Goal: Information Seeking & Learning: Learn about a topic

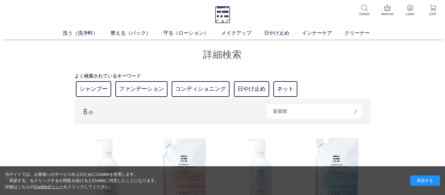
click at [218, 17] on img at bounding box center [222, 14] width 15 height 17
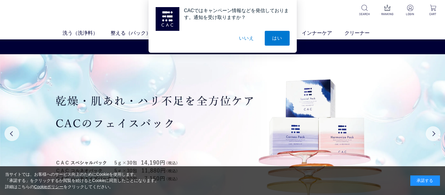
click at [242, 41] on button "いいえ" at bounding box center [246, 38] width 30 height 15
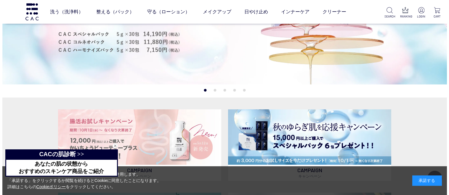
scroll to position [89, 0]
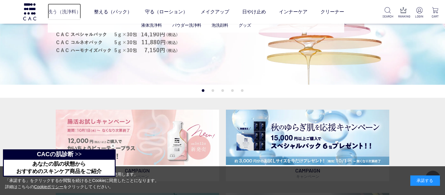
click at [66, 12] on link "洗う（洗浄料）" at bounding box center [64, 12] width 33 height 17
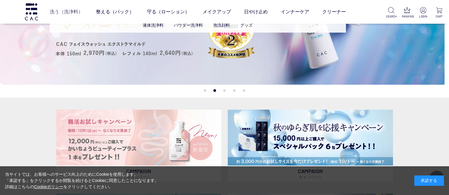
scroll to position [90, 0]
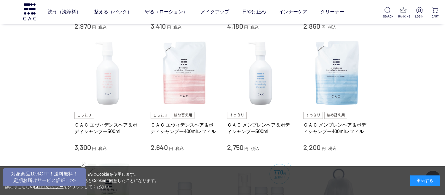
scroll to position [267, 0]
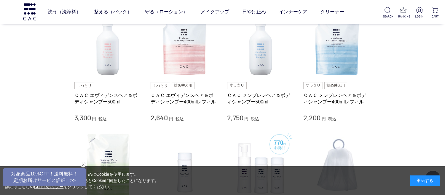
click at [406, 95] on div "買い物かご 買い物かご内の商品 買い物かごは空です... カテゴリから探す 商品一覧 スキンケア 洗う（洗浄料） 液体洗浄料 パウダー洗浄料 泡洗顔料 グッズ…" at bounding box center [222, 77] width 445 height 662
click at [103, 52] on img at bounding box center [108, 44] width 68 height 68
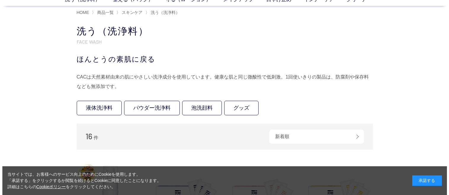
scroll to position [0, 0]
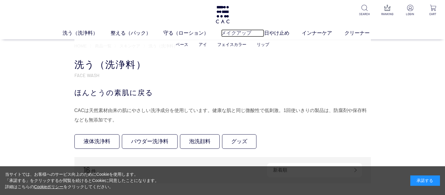
click at [234, 33] on link "メイクアップ" at bounding box center [242, 32] width 43 height 7
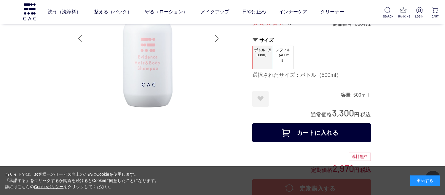
scroll to position [30, 0]
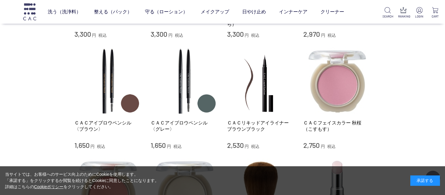
scroll to position [356, 0]
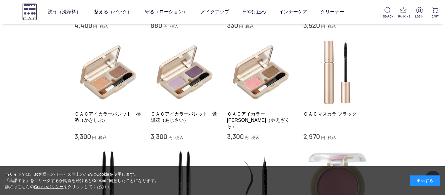
click at [27, 12] on img at bounding box center [29, 11] width 15 height 17
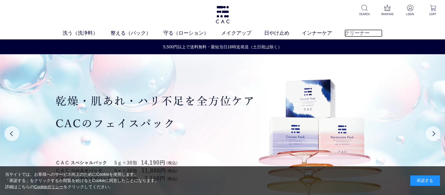
click at [355, 33] on link "クリーナー" at bounding box center [363, 32] width 38 height 7
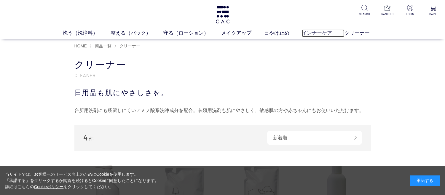
click at [323, 35] on link "インナーケア" at bounding box center [323, 32] width 43 height 7
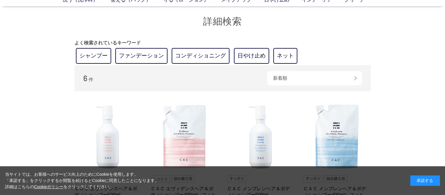
scroll to position [59, 0]
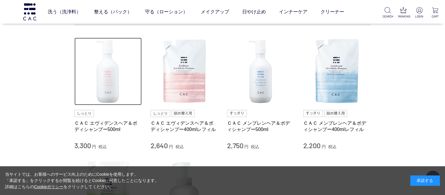
click at [118, 73] on img at bounding box center [108, 72] width 68 height 68
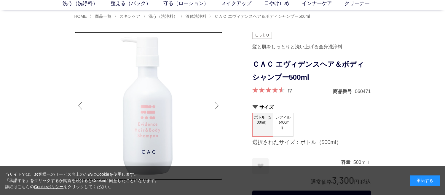
scroll to position [10, 0]
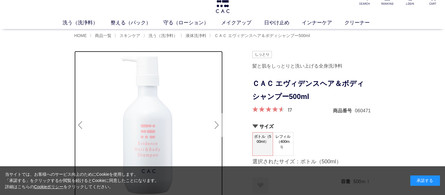
click at [222, 102] on img at bounding box center [148, 125] width 148 height 148
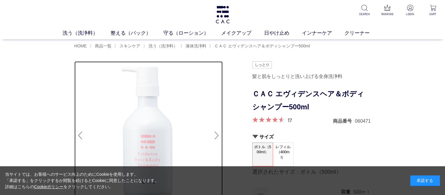
click at [219, 120] on img at bounding box center [148, 135] width 148 height 148
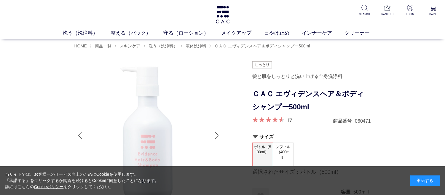
click at [214, 133] on div at bounding box center [217, 136] width 12 height 24
click at [216, 136] on div at bounding box center [217, 136] width 12 height 24
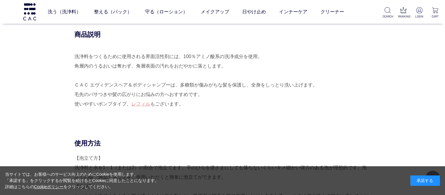
scroll to position [326, 0]
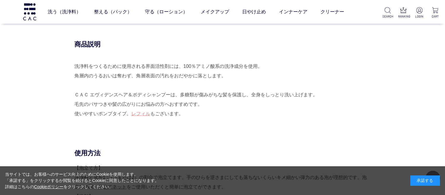
click at [185, 67] on div "洗浄料をつくるために使用される界面活性剤には、100％アミノ酸系の洗浄成分を使用。 角層内のうるおいは奪わず、角層表面の汚れをおだやかに落とします。 ＣＡＣ …" at bounding box center [222, 95] width 296 height 66
click at [135, 75] on div "洗浄料をつくるために使用される界面活性剤には、100％アミノ酸系の洗浄成分を使用。 角層内のうるおいは奪わず、角層表面の汚れをおだやかに落とします。 ＣＡＣ …" at bounding box center [222, 95] width 296 height 66
click at [178, 95] on div "洗浄料をつくるために使用される界面活性剤には、100％アミノ酸系の洗浄成分を使用。 角層内のうるおいは奪わず、角層表面の汚れをおだやかに落とします。 ＣＡＣ …" at bounding box center [222, 95] width 296 height 66
click at [252, 97] on div "洗浄料をつくるために使用される界面活性剤には、100％アミノ酸系の洗浄成分を使用。 角層内のうるおいは奪わず、角層表面の汚れをおだやかに落とします。 ＣＡＣ …" at bounding box center [222, 95] width 296 height 66
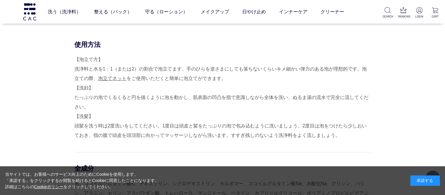
scroll to position [445, 0]
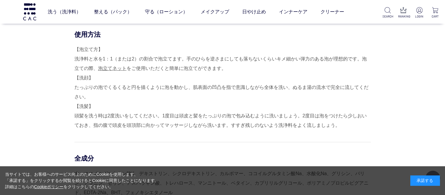
click at [117, 58] on div "【泡立て方】 洗浄料と水を1：1（または2）の割合で泡立てます。手のひらを逆さまにしても落ちないくらいキメ細かい弾力のある泡が理想的です。泡立ての際、 泡立て…" at bounding box center [222, 87] width 296 height 85
drag, startPoint x: 186, startPoint y: 59, endPoint x: 183, endPoint y: 62, distance: 3.8
click at [186, 59] on div "【泡立て方】 洗浄料と水を1：1（または2）の割合で泡立てます。手のひらを逆さまにしても落ちないくらいキメ細かい弾力のある泡が理想的です。泡立ての際、 泡立て…" at bounding box center [222, 87] width 296 height 85
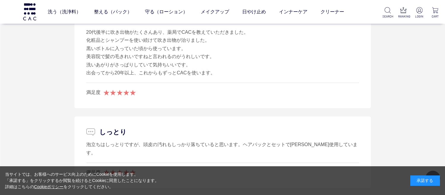
scroll to position [889, 0]
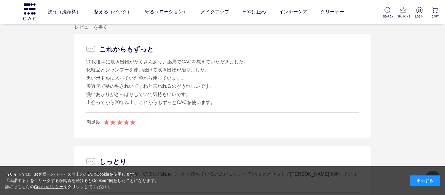
click at [166, 62] on div "20代後半に吹き出物がたくさんあり、薬局でCACを教えていただきました。 化粧品とシャンプーを使い続けて吹き出物が治りました。 黒いボトルに入っていた頃から使…" at bounding box center [222, 82] width 273 height 49
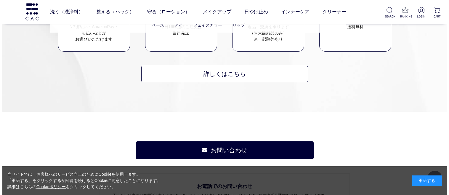
scroll to position [2282, 0]
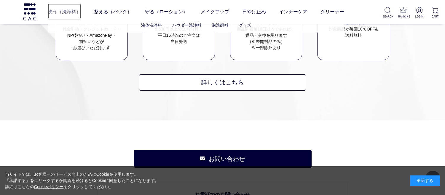
click at [60, 17] on link "洗う（洗浄料）" at bounding box center [64, 12] width 33 height 17
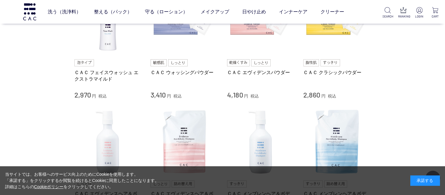
scroll to position [178, 0]
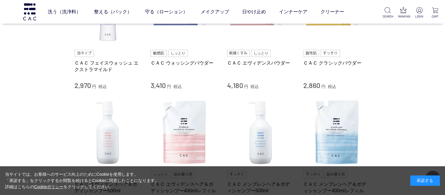
click at [397, 66] on div "買い物かご 買い物かご内の商品 買い物かごは空です... カテゴリから探す 商品一覧 スキンケア 洗う（洗浄料） 液体洗浄料 パウダー洗浄料 泡洗顔料 グッズ…" at bounding box center [222, 166] width 445 height 662
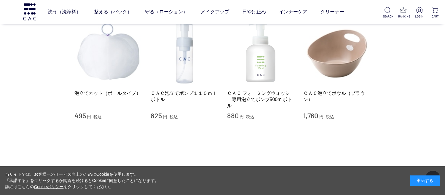
scroll to position [504, 0]
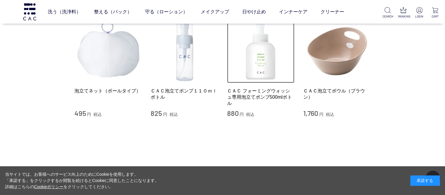
click at [257, 65] on img at bounding box center [261, 49] width 68 height 68
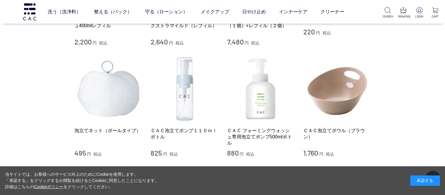
scroll to position [474, 0]
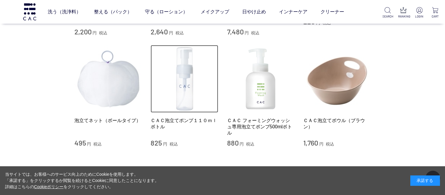
click at [186, 92] on img at bounding box center [185, 79] width 68 height 68
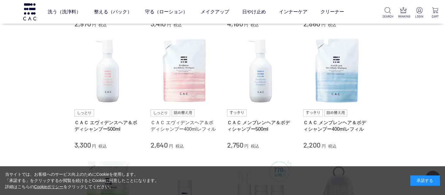
scroll to position [237, 0]
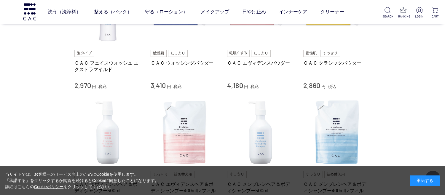
click at [33, 62] on div "買い物かご 買い物かご内の商品 買い物かごは空です... カテゴリから探す 商品一覧 スキンケア 洗う（洗浄料） 液体洗浄料 パウダー洗浄料 泡洗顔料 グッズ…" at bounding box center [222, 166] width 445 height 662
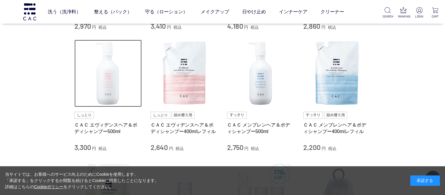
click at [108, 84] on img at bounding box center [108, 74] width 68 height 68
click at [106, 87] on img at bounding box center [108, 74] width 68 height 68
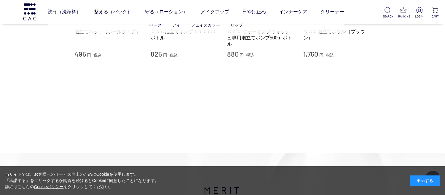
scroll to position [445, 0]
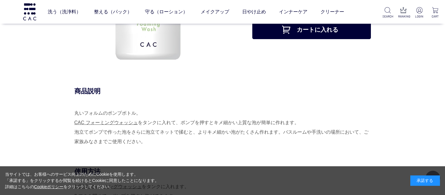
scroll to position [148, 0]
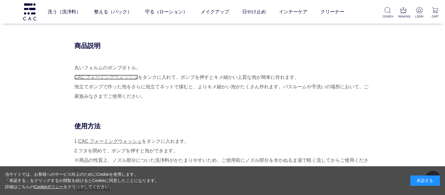
click at [119, 77] on link "CAC フォーミングウォッシュ" at bounding box center [105, 77] width 63 height 5
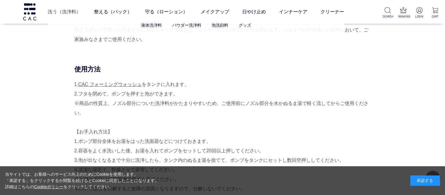
scroll to position [207, 0]
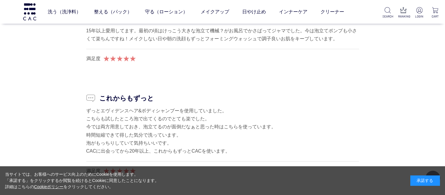
scroll to position [889, 0]
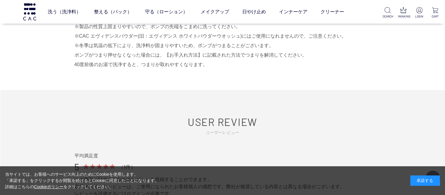
scroll to position [474, 0]
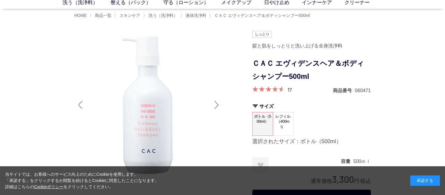
scroll to position [59, 0]
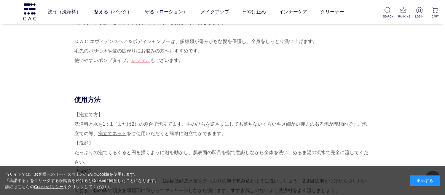
scroll to position [415, 0]
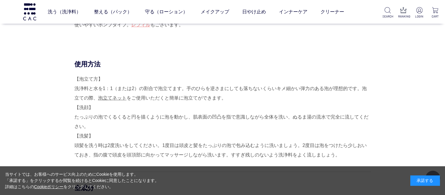
click at [142, 90] on div "【泡立て方】 洗浄料と水を1：1（または2）の割合で泡立てます。手のひらを逆さまにしても落ちないくらいキメ細かい弾力のある泡が理想的です。泡立ての際、 泡立て…" at bounding box center [222, 116] width 296 height 85
click at [140, 88] on div "【泡立て方】 洗浄料と水を1：1（または2）の割合で泡立てます。手のひらを逆さまにしても落ちないくらいキメ細かい弾力のある泡が理想的です。泡立ての際、 泡立て…" at bounding box center [222, 116] width 296 height 85
click at [184, 88] on div "【泡立て方】 洗浄料と水を1：1（または2）の割合で泡立てます。手のひらを逆さまにしても落ちないくらいキメ細かい弾力のある泡が理想的です。泡立ての際、 泡立て…" at bounding box center [222, 116] width 296 height 85
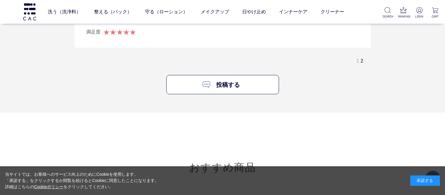
scroll to position [1749, 0]
